Goal: Find contact information: Find contact information

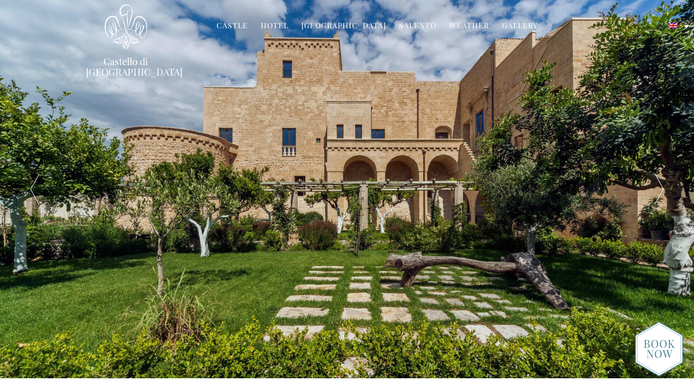
click at [350, 19] on li "Cookery School Classes & Offers Food & Wine House Chef Puglia Wine Tasting" at bounding box center [343, 26] width 95 height 23
click at [351, 25] on link "[GEOGRAPHIC_DATA]" at bounding box center [343, 26] width 85 height 12
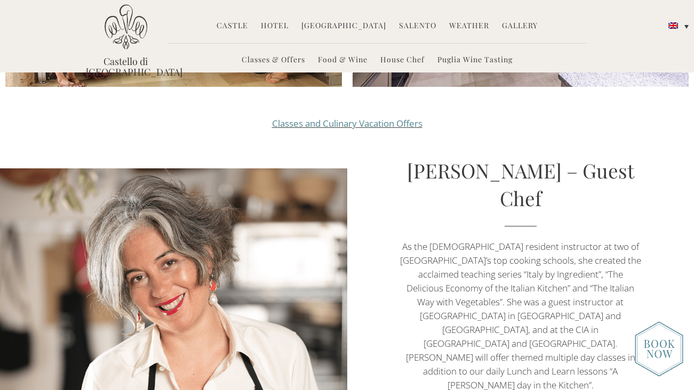
scroll to position [1260, 0]
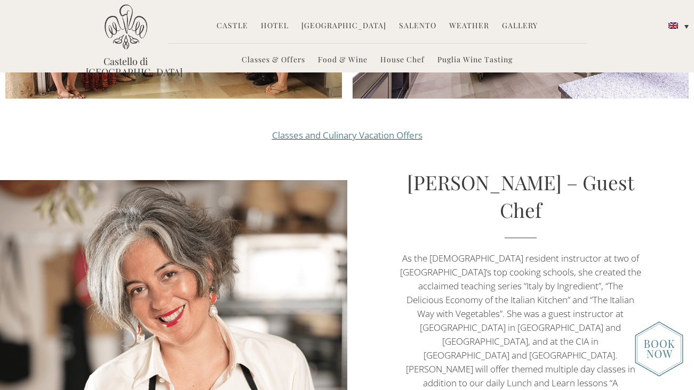
click at [310, 129] on link "Classes and Culinary Vacation Offers" at bounding box center [347, 135] width 150 height 12
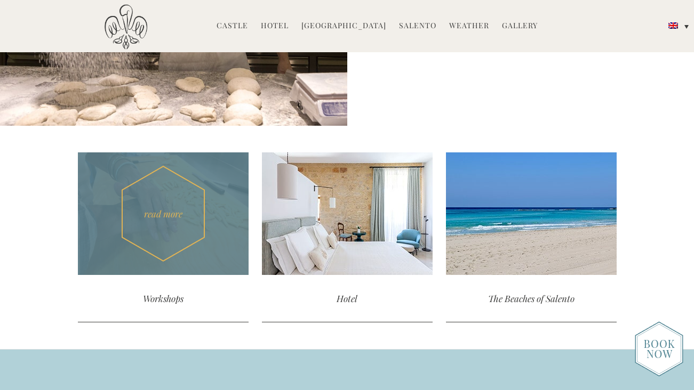
scroll to position [1996, 0]
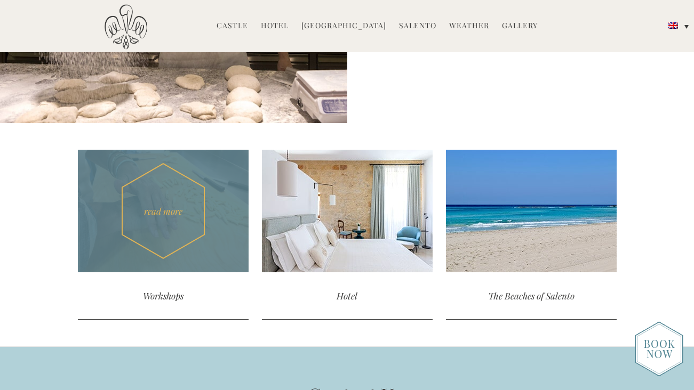
click at [179, 299] on div "Workshops" at bounding box center [163, 295] width 171 height 47
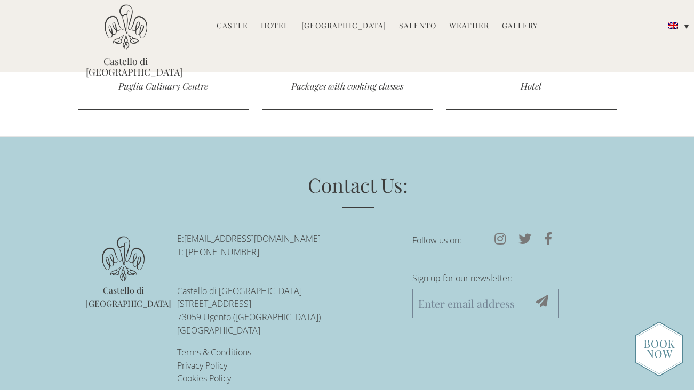
scroll to position [2269, 0]
drag, startPoint x: 205, startPoint y: 232, endPoint x: 271, endPoint y: 231, distance: 66.7
click at [271, 233] on p "E: reservations@castellodiugento.com T: +39-0833-1850-720" at bounding box center [286, 246] width 219 height 27
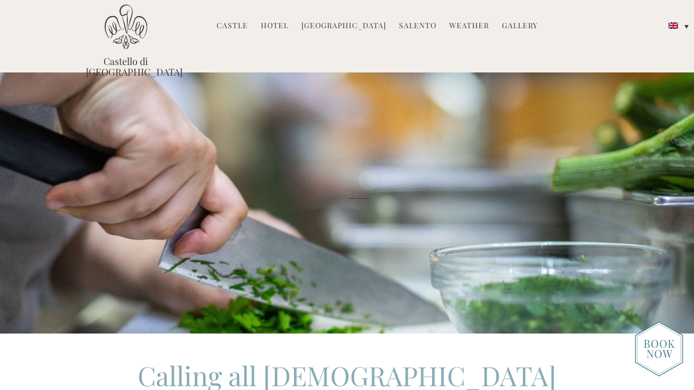
scroll to position [0, 0]
